Goal: Information Seeking & Learning: Learn about a topic

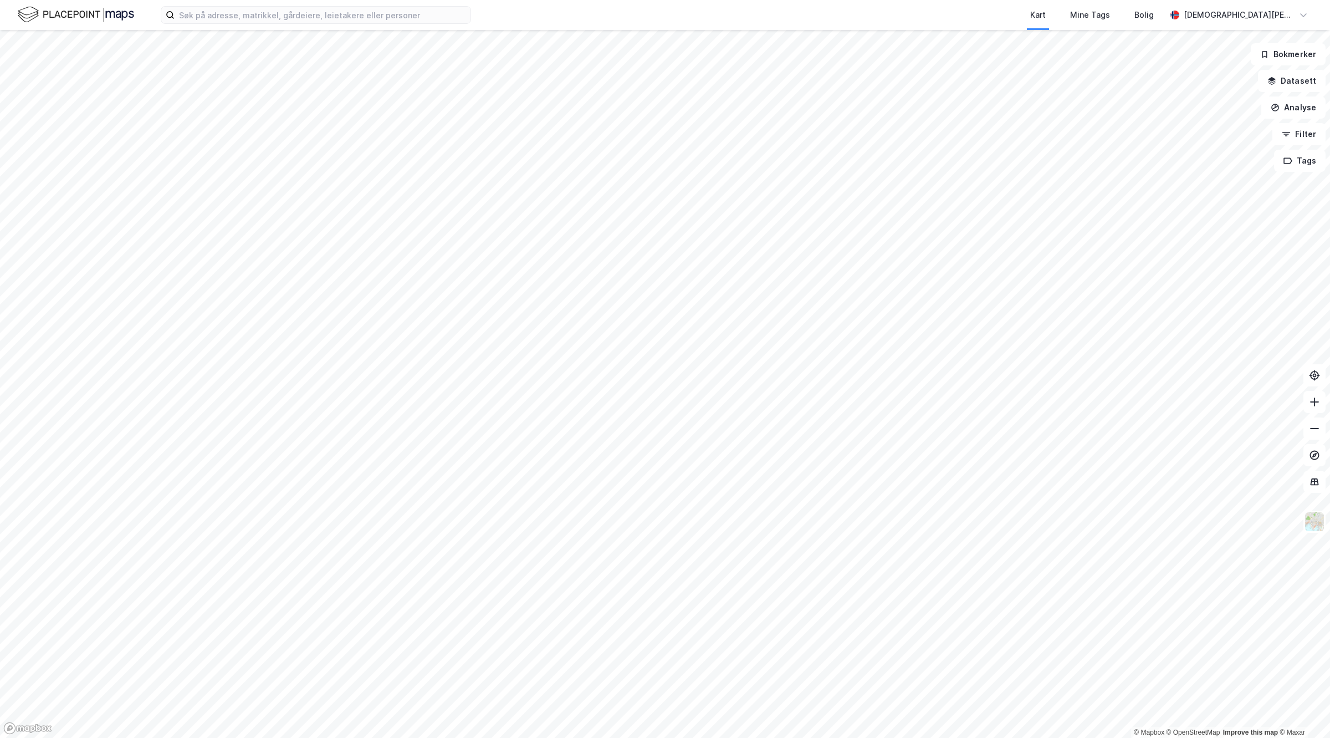
drag, startPoint x: 496, startPoint y: 367, endPoint x: 787, endPoint y: 380, distance: 291.2
click at [785, 380] on div at bounding box center [665, 369] width 1330 height 738
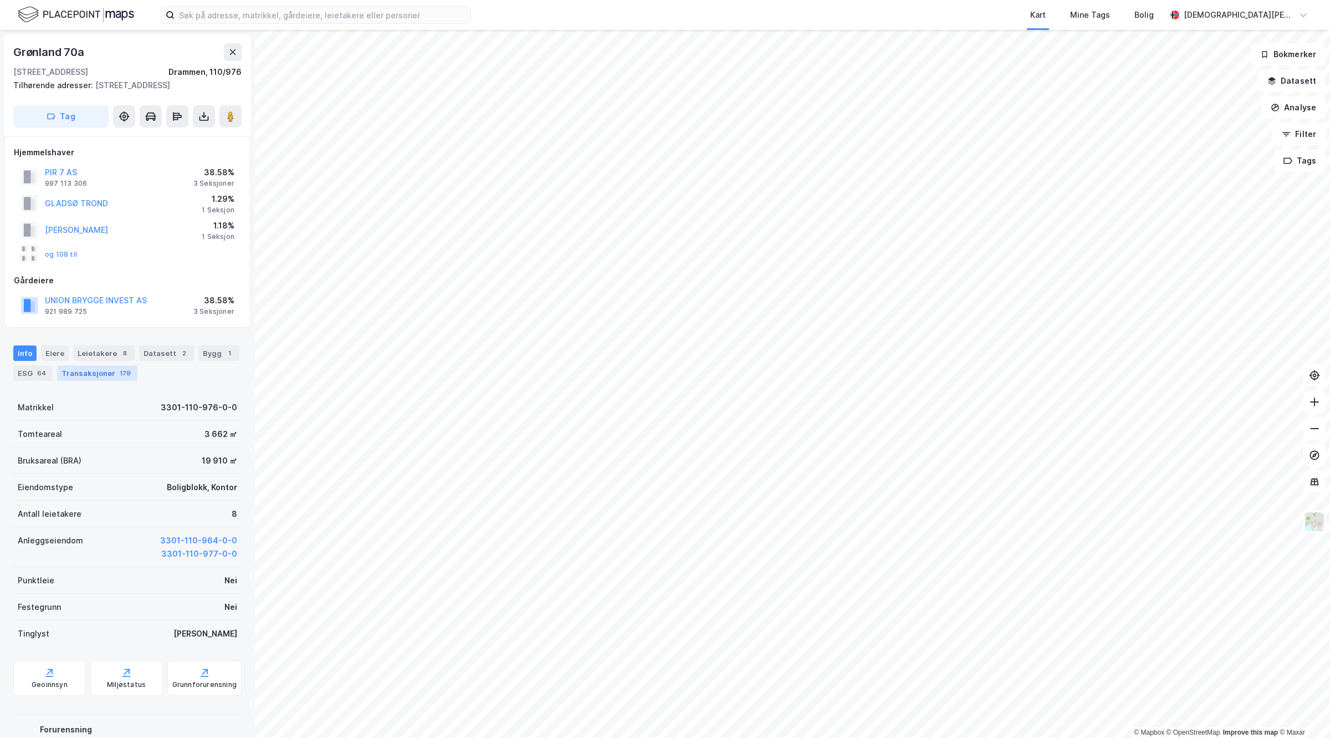
click at [101, 381] on div "Transaksjoner 179" at bounding box center [97, 373] width 80 height 16
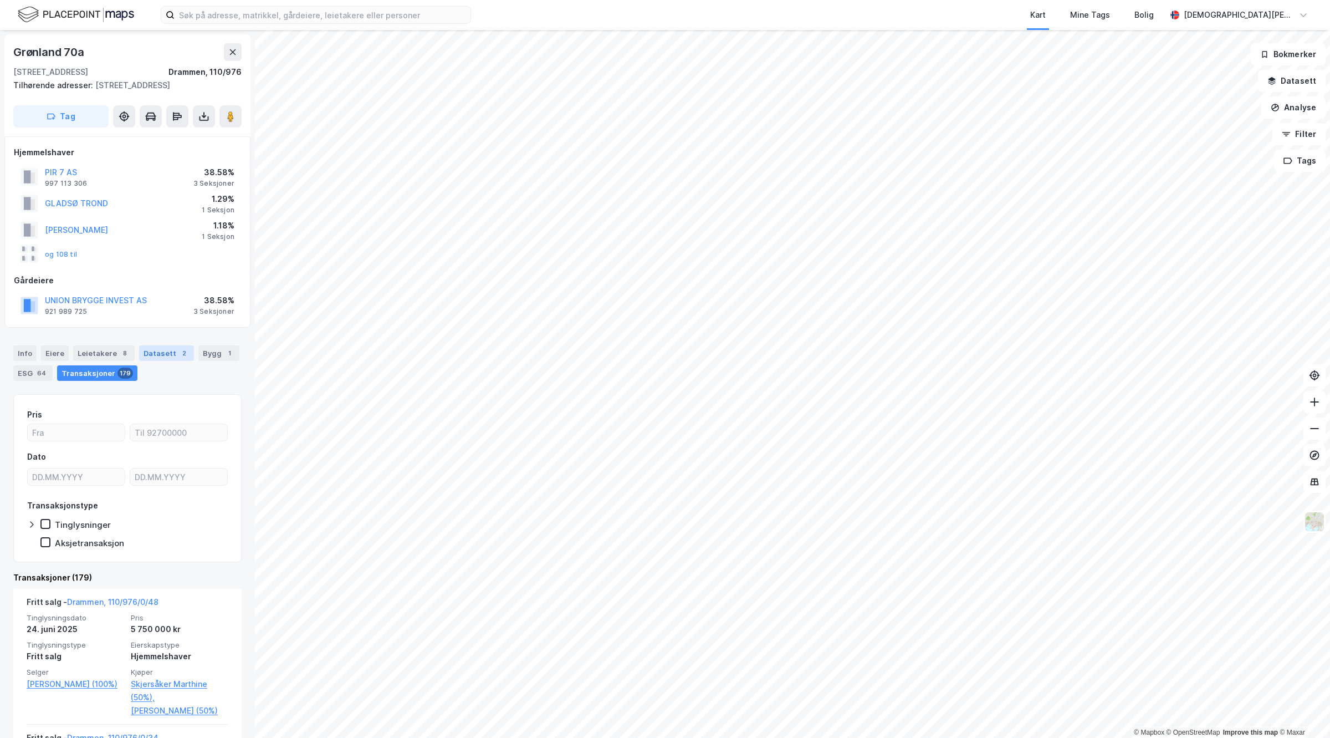
click at [154, 361] on div "Datasett 2" at bounding box center [166, 353] width 55 height 16
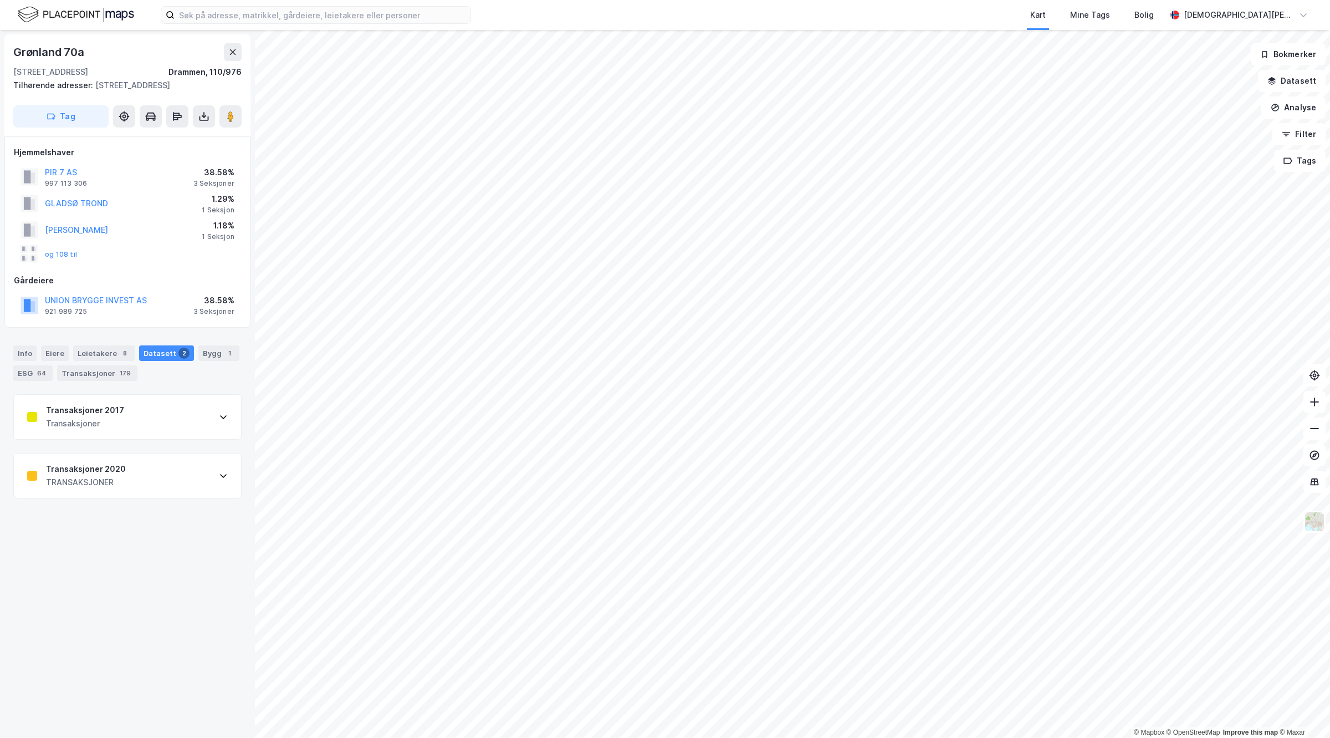
click at [116, 489] on div "TRANSAKSJONER" at bounding box center [86, 481] width 80 height 13
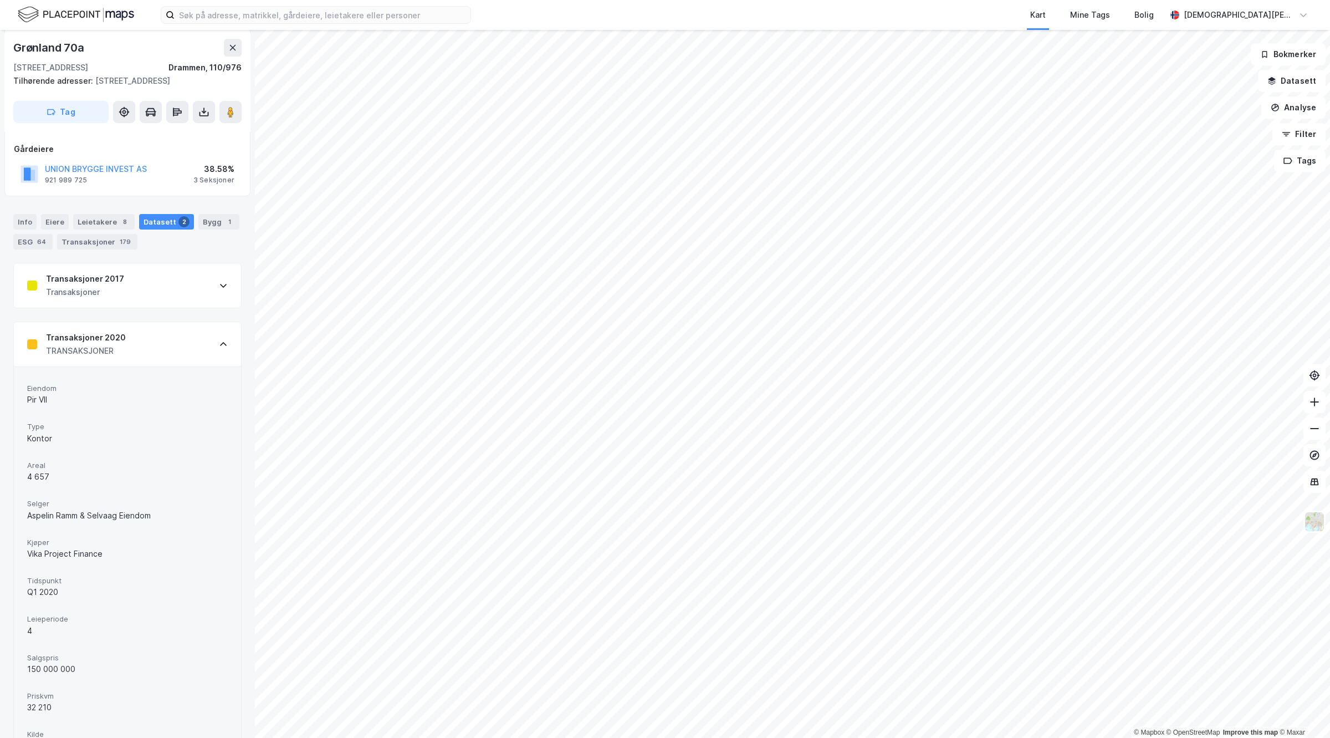
scroll to position [206, 0]
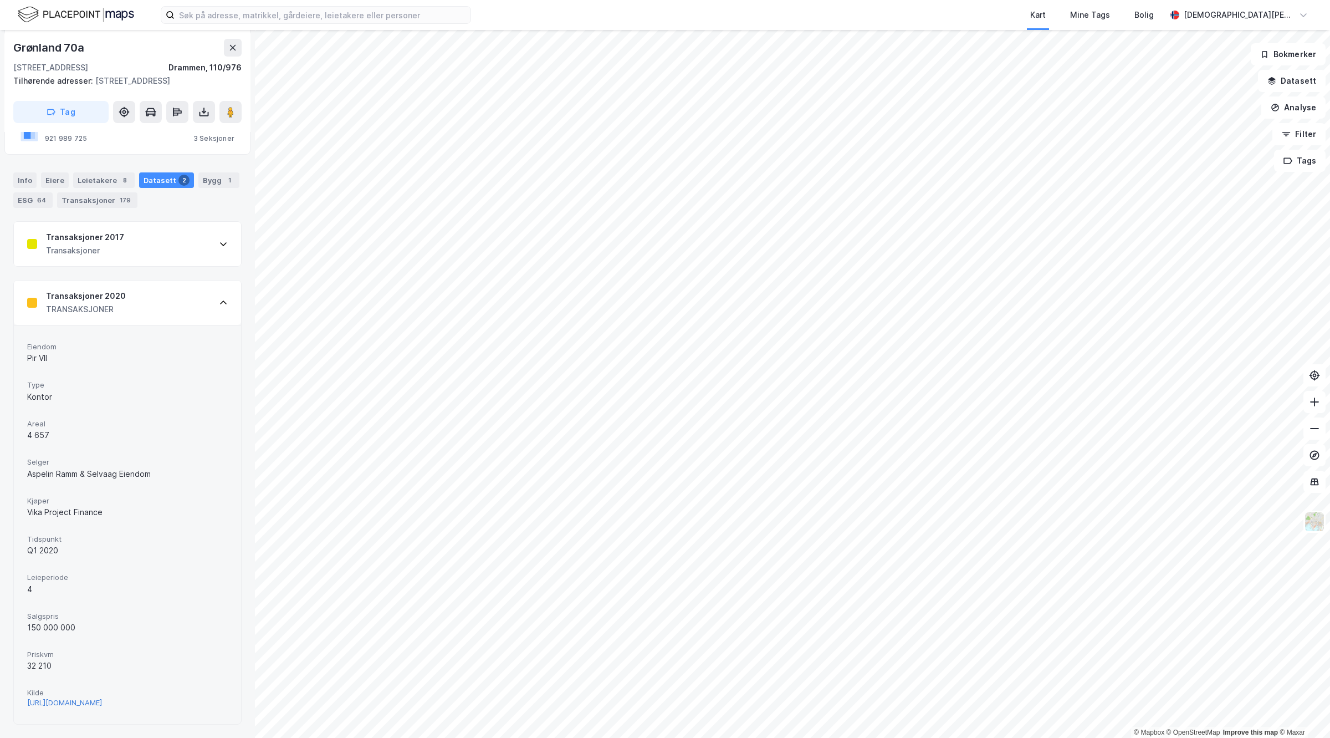
click at [102, 698] on div "[URL][DOMAIN_NAME]" at bounding box center [64, 702] width 75 height 9
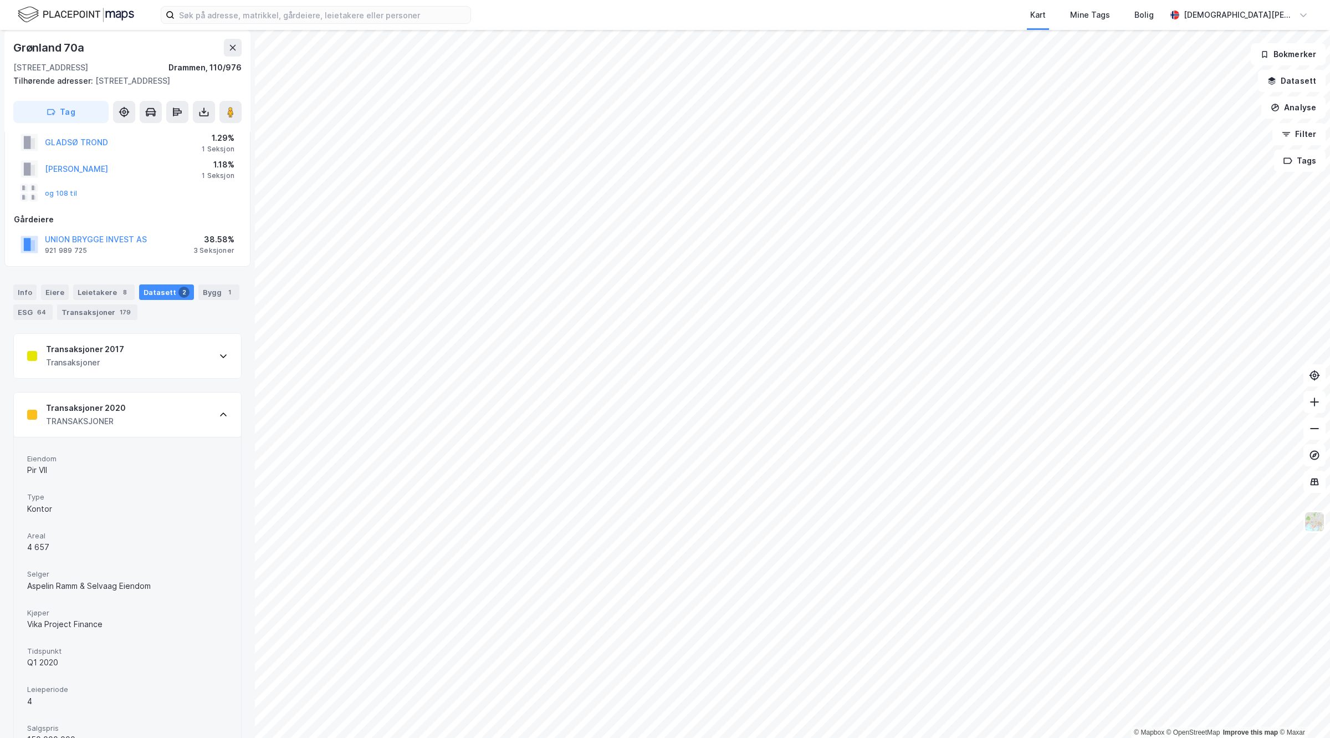
scroll to position [0, 0]
